Goal: Task Accomplishment & Management: Manage account settings

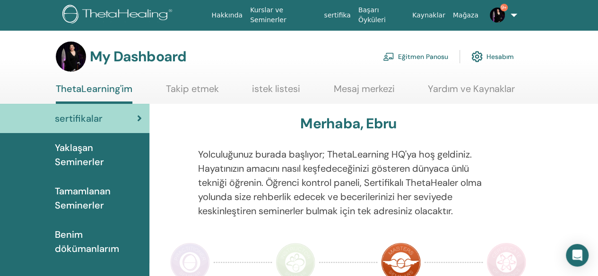
click at [425, 59] on link "Eğitmen Panosu" at bounding box center [415, 56] width 65 height 21
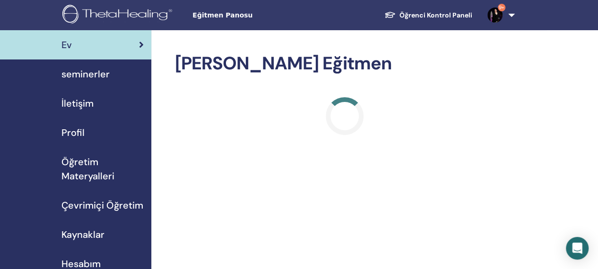
click at [103, 71] on span "seminerler" at bounding box center [85, 74] width 48 height 14
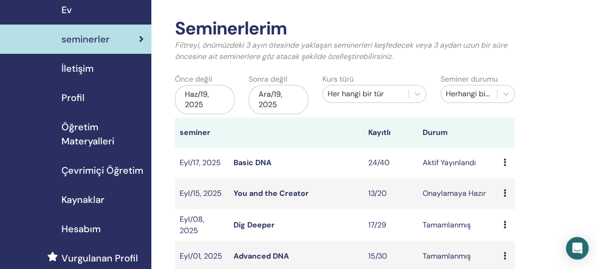
scroll to position [45, 0]
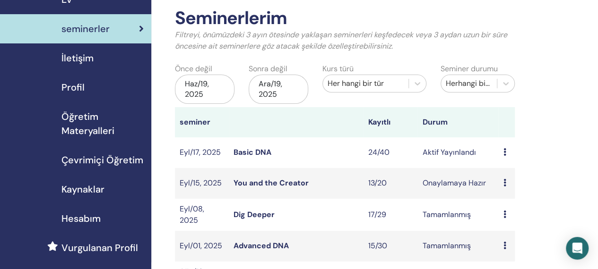
click at [260, 149] on link "Basic DNA" at bounding box center [252, 152] width 38 height 10
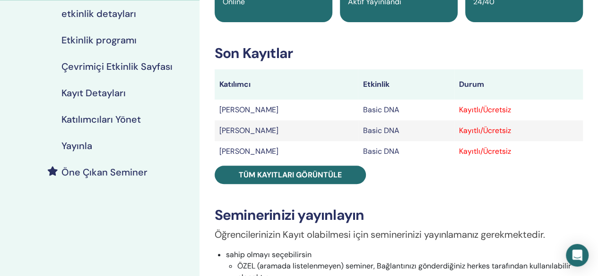
scroll to position [152, 0]
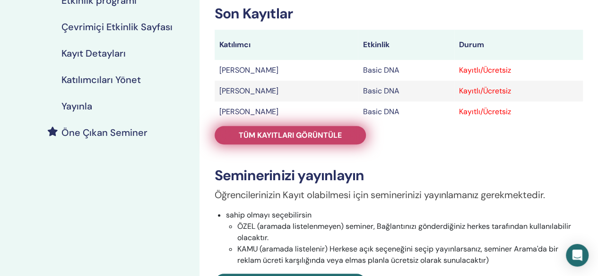
click at [274, 132] on span "Tüm kayıtları görüntüle" at bounding box center [290, 135] width 103 height 10
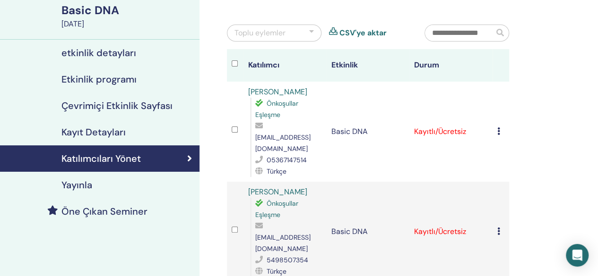
scroll to position [44, 0]
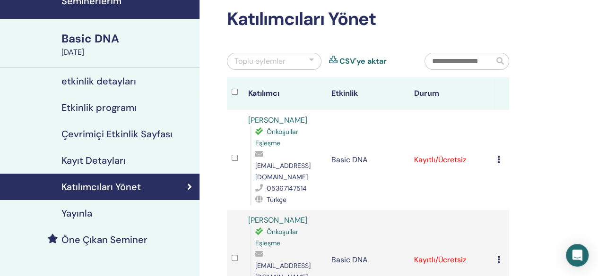
click at [498, 156] on icon at bounding box center [498, 160] width 3 height 8
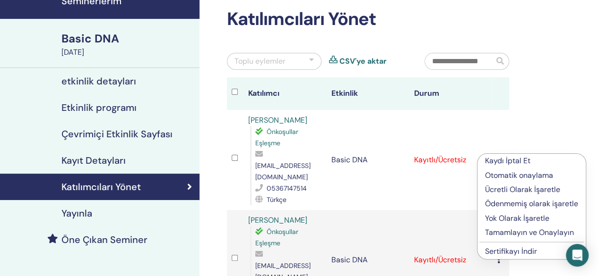
click at [498, 189] on p "Ücretli Olarak İşaretle" at bounding box center [531, 189] width 93 height 11
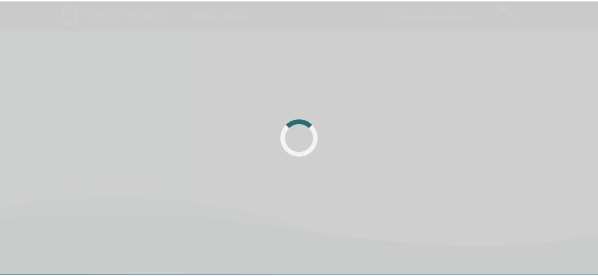
scroll to position [44, 0]
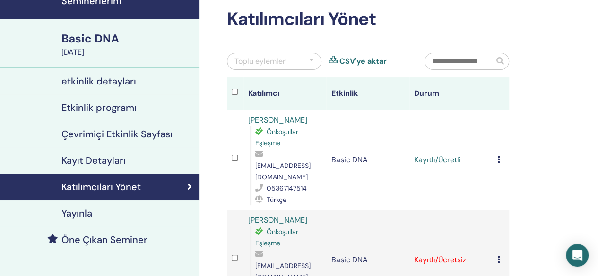
click at [312, 62] on div at bounding box center [311, 61] width 5 height 11
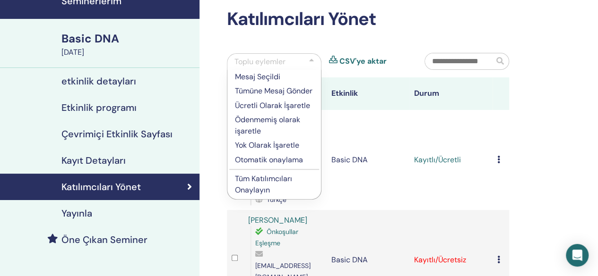
click at [282, 103] on p "Ücretli Olarak İşaretle" at bounding box center [274, 105] width 78 height 11
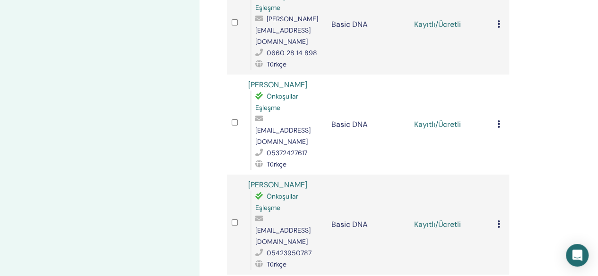
scroll to position [1688, 0]
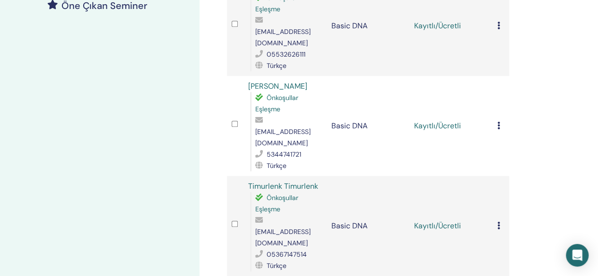
scroll to position [281, 0]
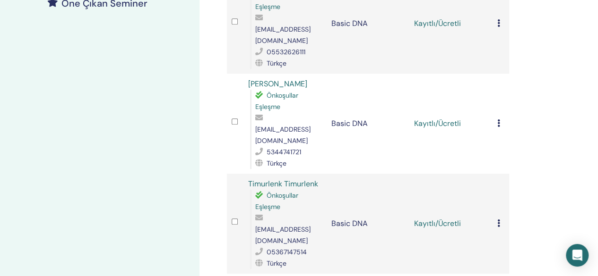
drag, startPoint x: 496, startPoint y: 183, endPoint x: 546, endPoint y: 170, distance: 51.5
click at [546, 170] on div "Katılımcıları Yönet Toplu eylemler CSV'ye aktar Katılımcı Etkinlik Durum Havva …" at bounding box center [398, 96] width 398 height 694
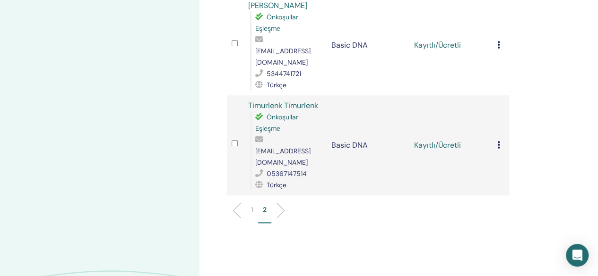
scroll to position [363, 0]
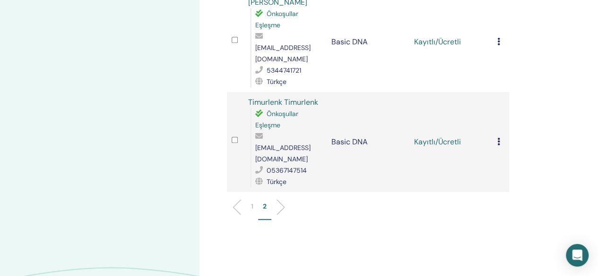
click at [253, 202] on li "1" at bounding box center [252, 211] width 12 height 18
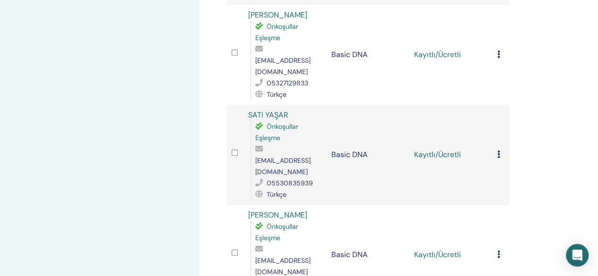
scroll to position [0, 0]
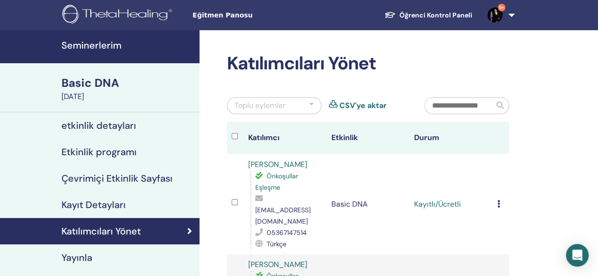
click at [233, 131] on div at bounding box center [237, 138] width 12 height 14
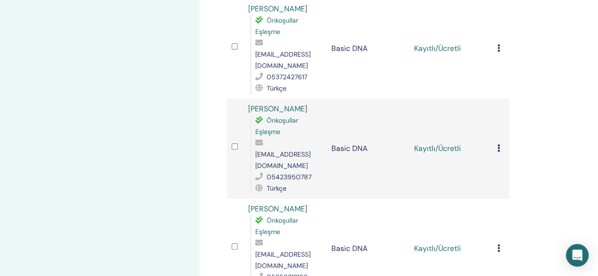
scroll to position [1772, 0]
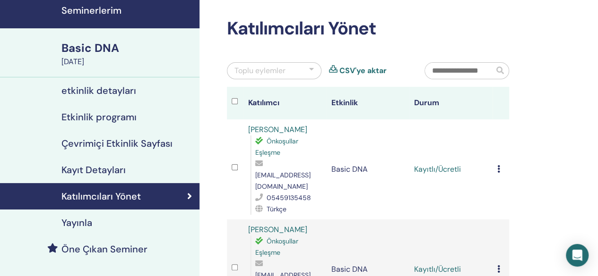
scroll to position [0, 0]
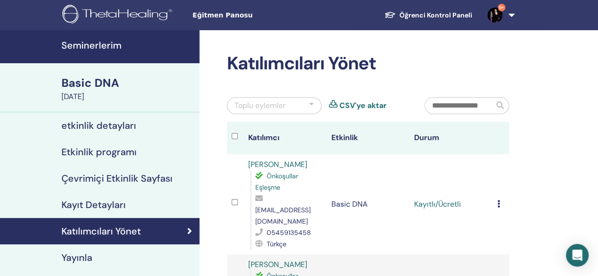
click at [312, 103] on div at bounding box center [311, 105] width 5 height 11
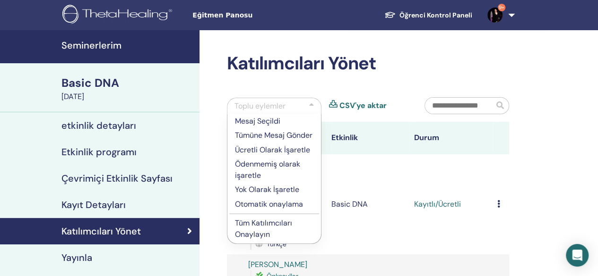
click at [284, 221] on p "Tüm Katılımcıları Onaylayın" at bounding box center [274, 229] width 78 height 23
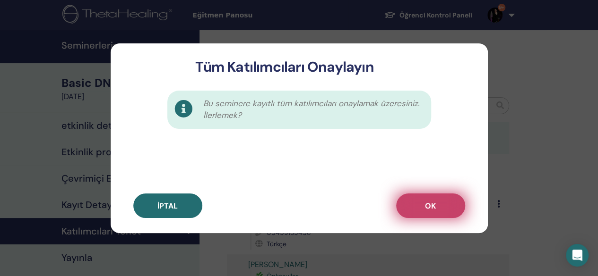
click at [424, 199] on button "OK" at bounding box center [430, 206] width 69 height 25
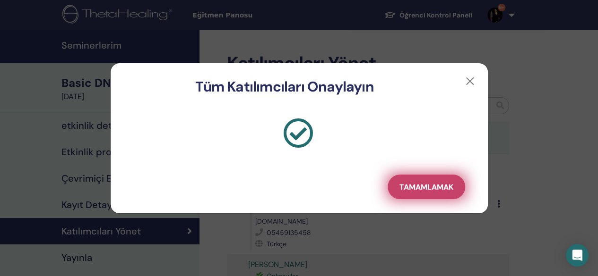
click at [418, 186] on span "Tamamlamak" at bounding box center [426, 187] width 54 height 10
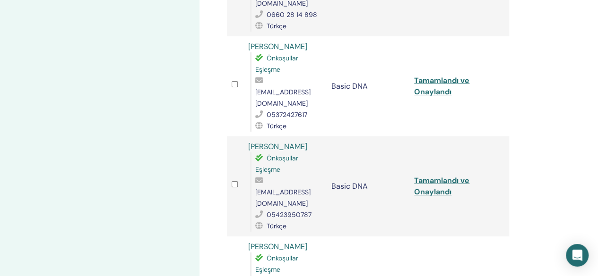
scroll to position [1721, 0]
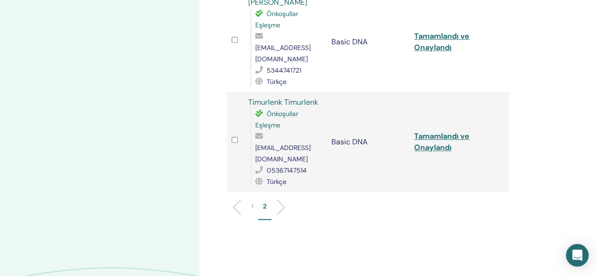
scroll to position [355, 0]
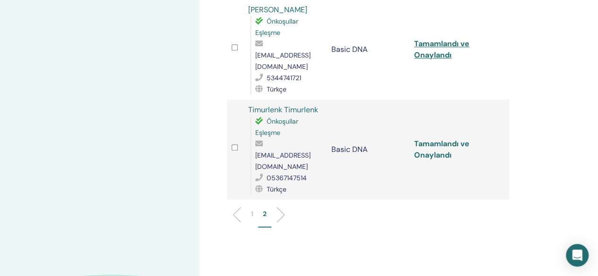
click at [455, 139] on link "Tamamlandı ve Onaylandı" at bounding box center [441, 149] width 55 height 21
click at [565, 69] on div "Katılımcıları Yönet Toplu eylemler CSV'ye aktar Katılımcı Etkinlik Durum [PERSO…" at bounding box center [398, 22] width 398 height 694
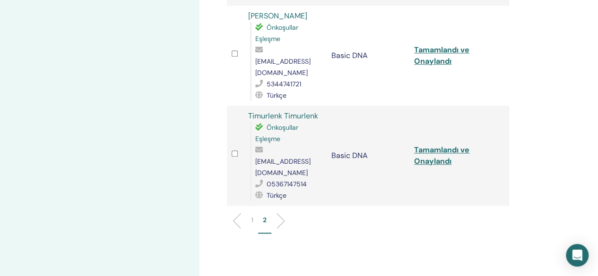
scroll to position [369, 0]
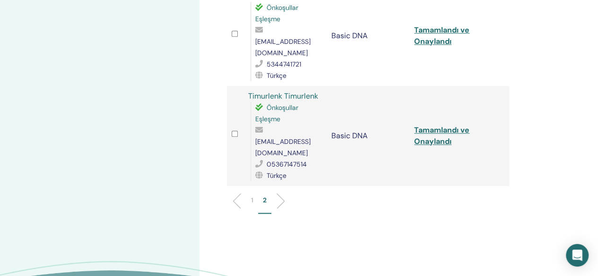
click at [251, 196] on p "1" at bounding box center [252, 201] width 2 height 10
